Goal: Information Seeking & Learning: Check status

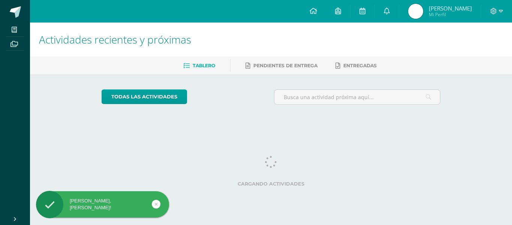
click at [445, 12] on span "Mi Perfil" at bounding box center [450, 14] width 43 height 6
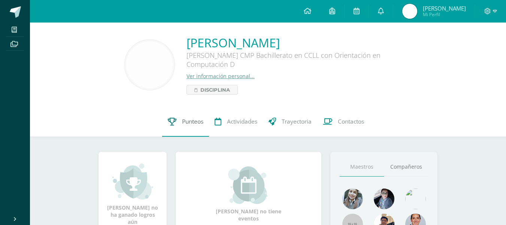
click at [192, 124] on span "Punteos" at bounding box center [192, 121] width 21 height 8
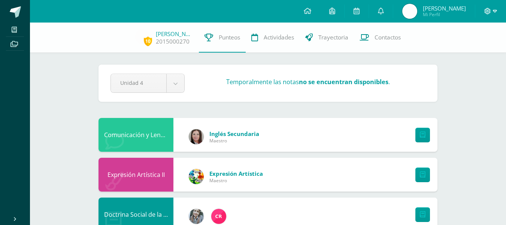
click at [493, 11] on span at bounding box center [491, 11] width 13 height 8
click at [473, 48] on span "Cerrar sesión" at bounding box center [472, 51] width 34 height 7
